Goal: Complete application form

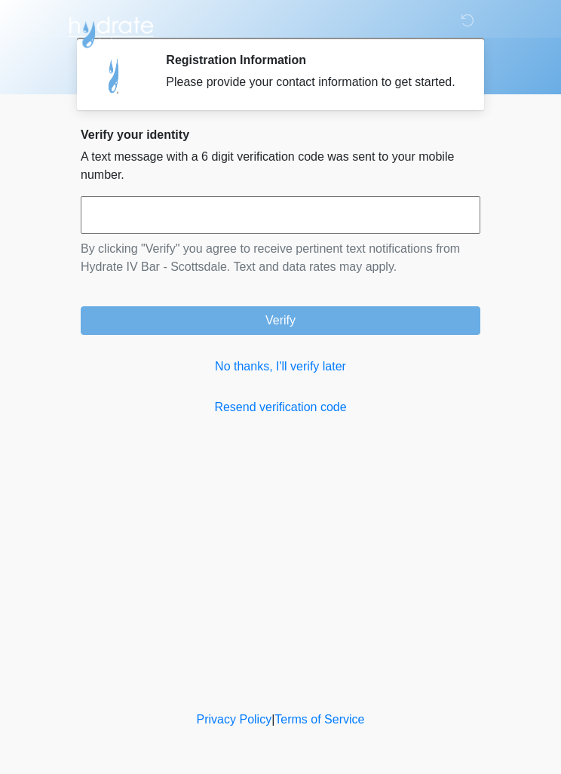
click at [444, 231] on input "text" at bounding box center [281, 215] width 400 height 38
type input "******"
click at [435, 327] on button "Verify" at bounding box center [281, 320] width 400 height 29
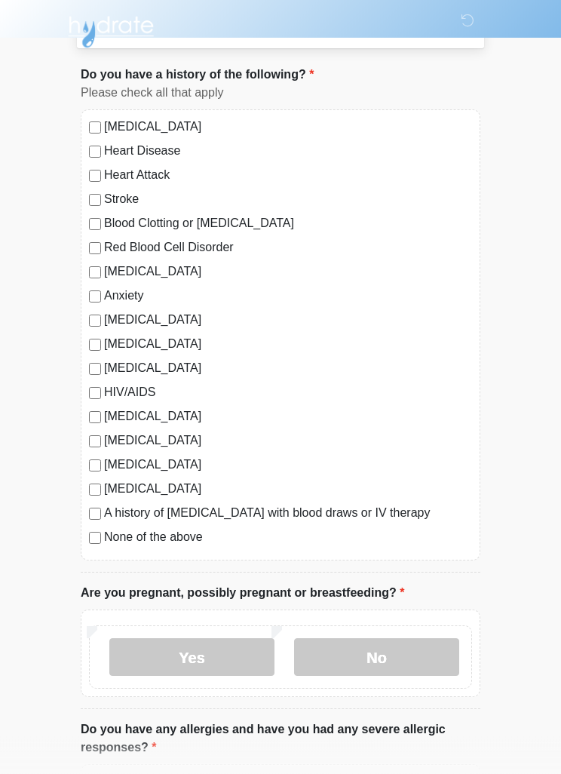
scroll to position [87, 0]
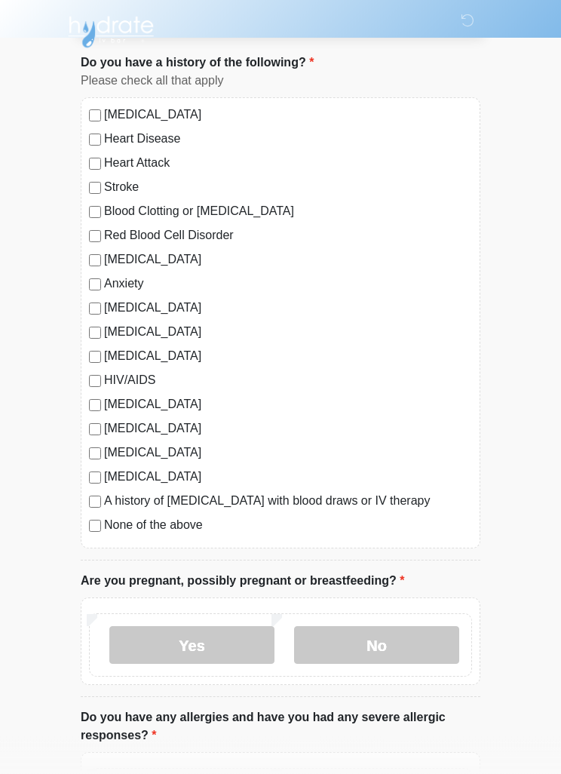
click at [401, 634] on label "No" at bounding box center [376, 645] width 165 height 38
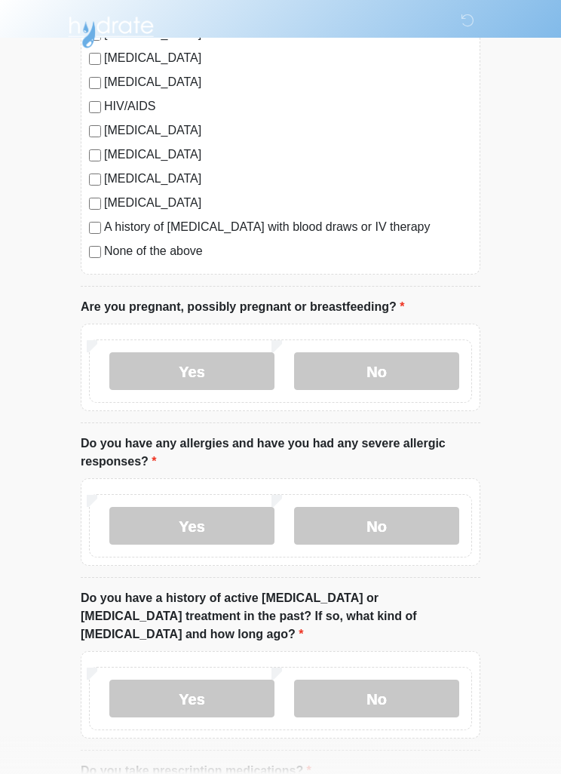
scroll to position [363, 0]
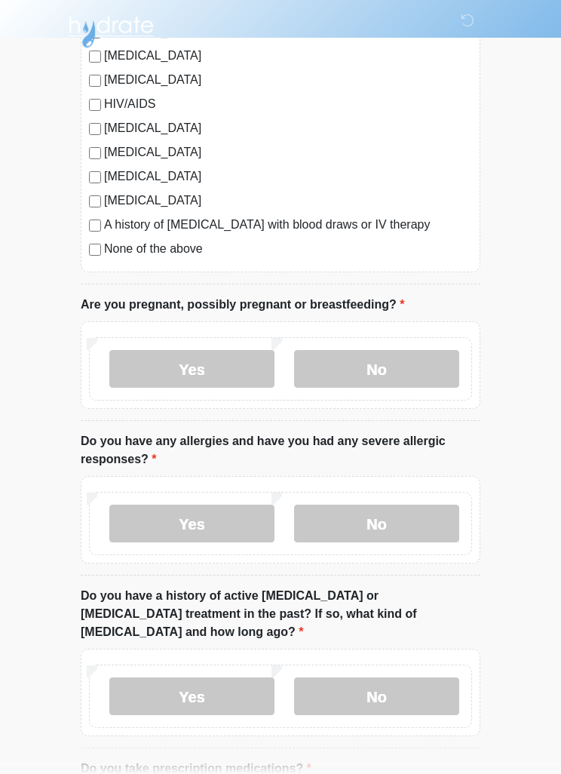
click at [419, 528] on label "No" at bounding box center [376, 524] width 165 height 38
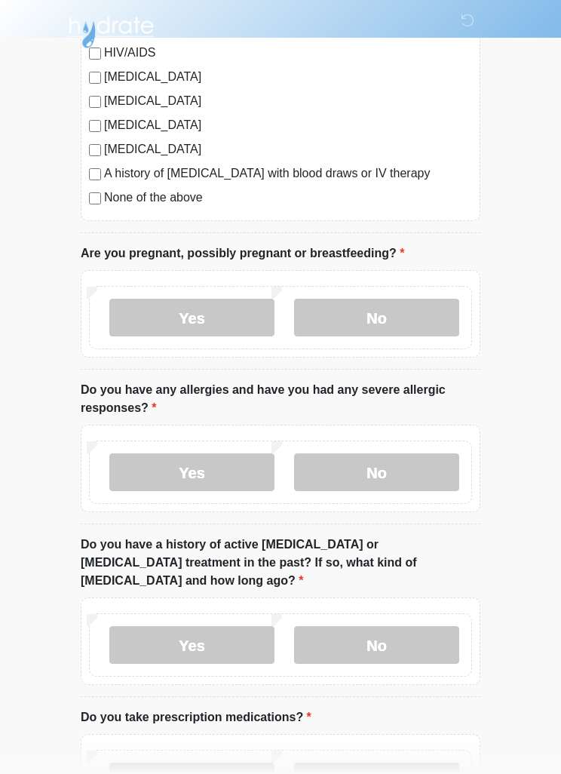
scroll to position [415, 0]
click at [388, 629] on label "No" at bounding box center [376, 645] width 165 height 38
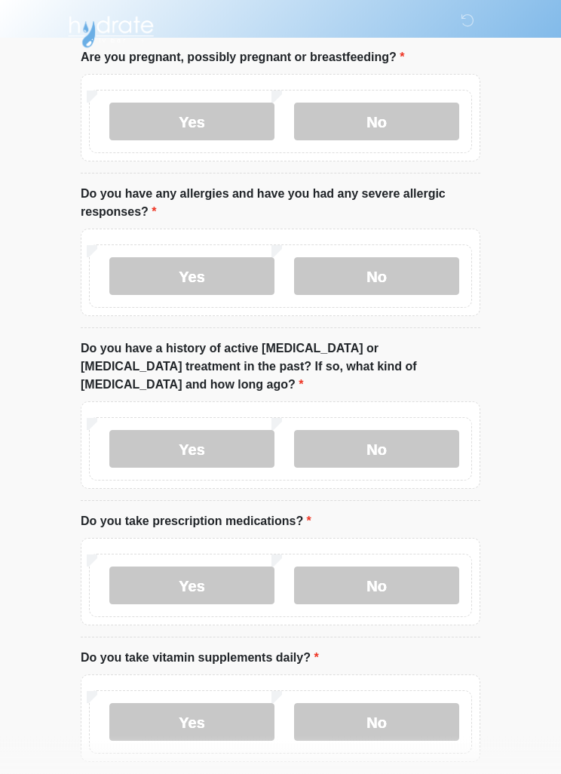
click at [419, 567] on label "No" at bounding box center [376, 586] width 165 height 38
click at [165, 710] on label "Yes" at bounding box center [191, 722] width 165 height 38
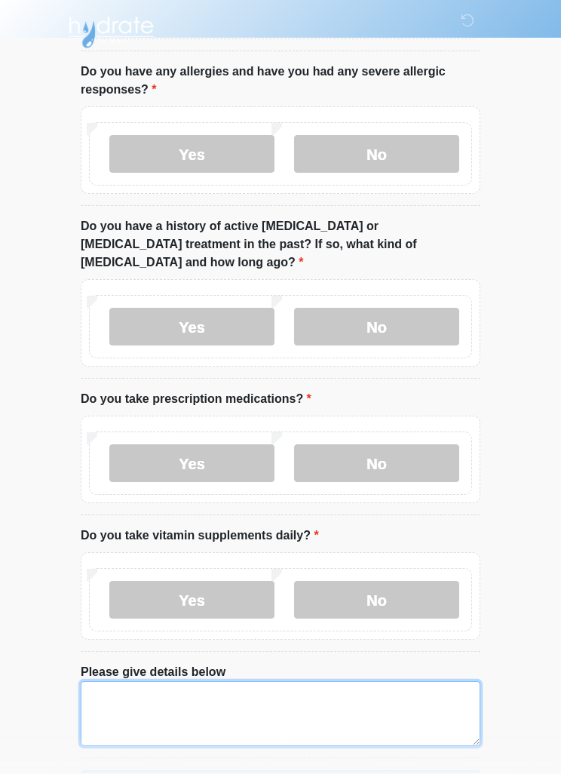
click at [120, 685] on textarea "Please give details below" at bounding box center [281, 713] width 400 height 65
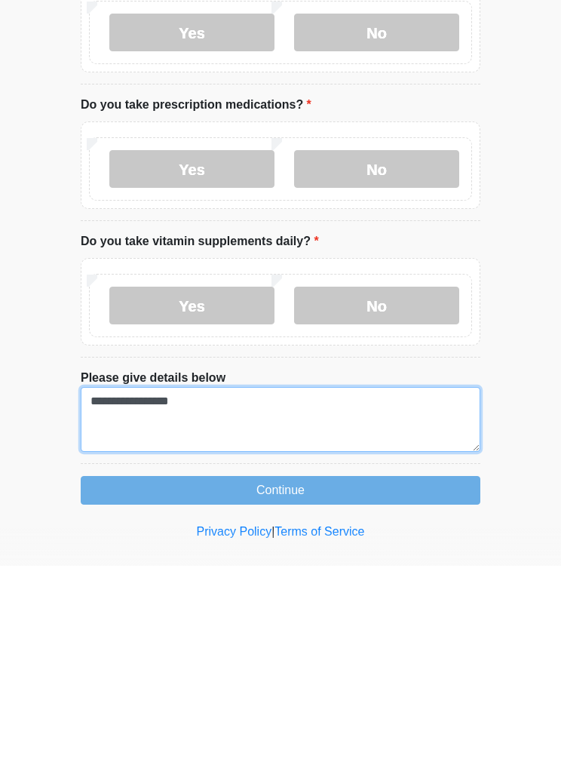
type textarea "**********"
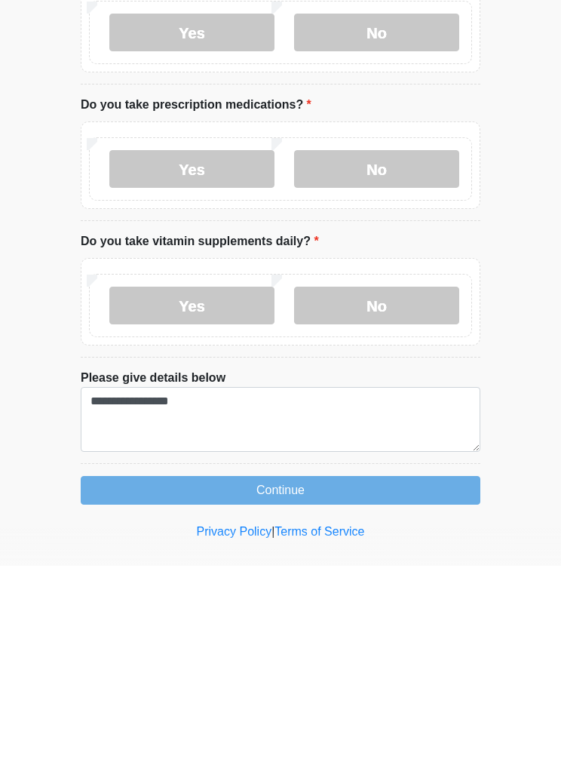
click at [401, 684] on button "Continue" at bounding box center [281, 698] width 400 height 29
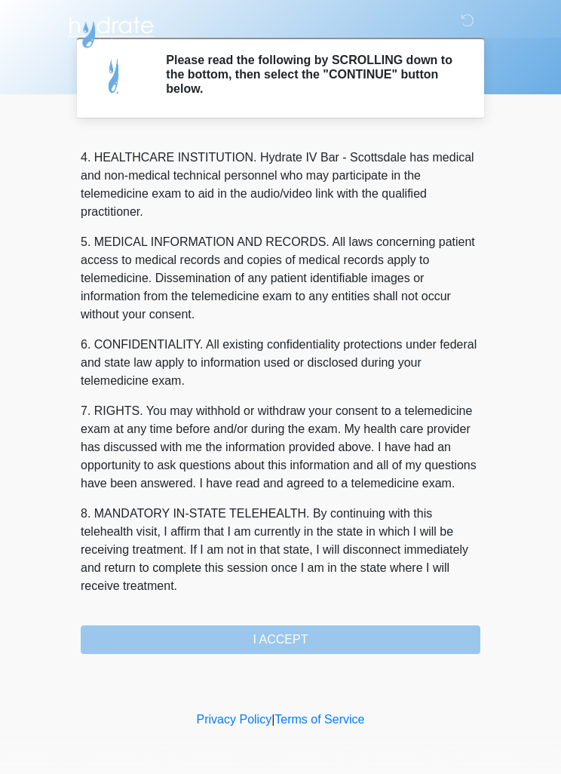
scroll to position [421, 0]
click at [326, 634] on button "I ACCEPT" at bounding box center [281, 639] width 400 height 29
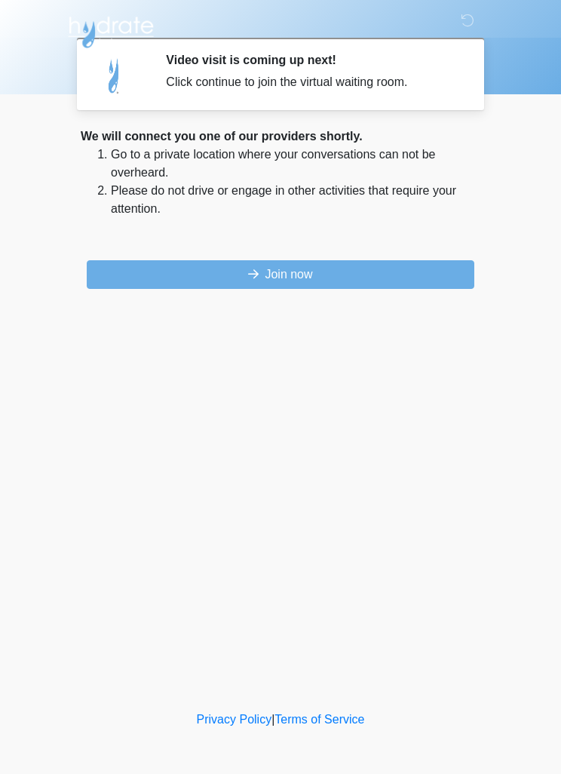
click at [358, 273] on button "Join now" at bounding box center [281, 274] width 388 height 29
